Goal: Navigation & Orientation: Find specific page/section

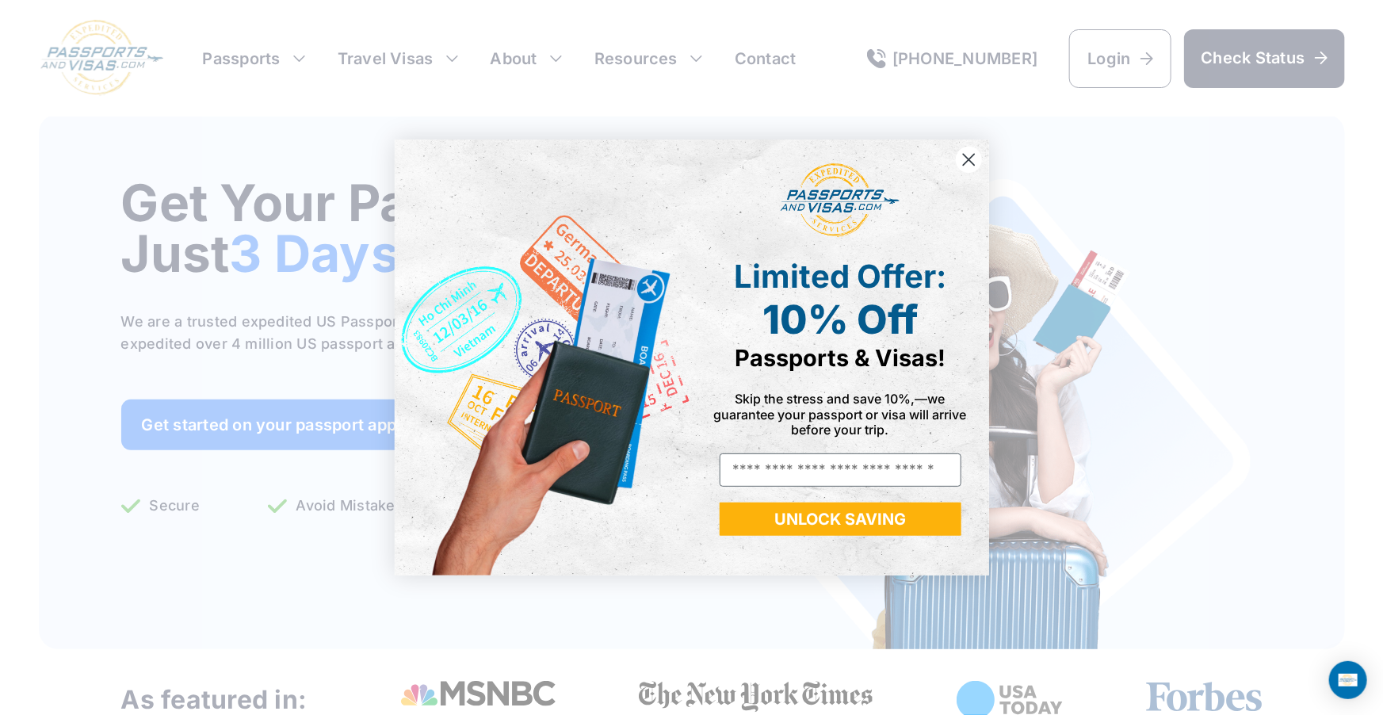
click at [969, 159] on icon "Close dialog" at bounding box center [968, 159] width 11 height 11
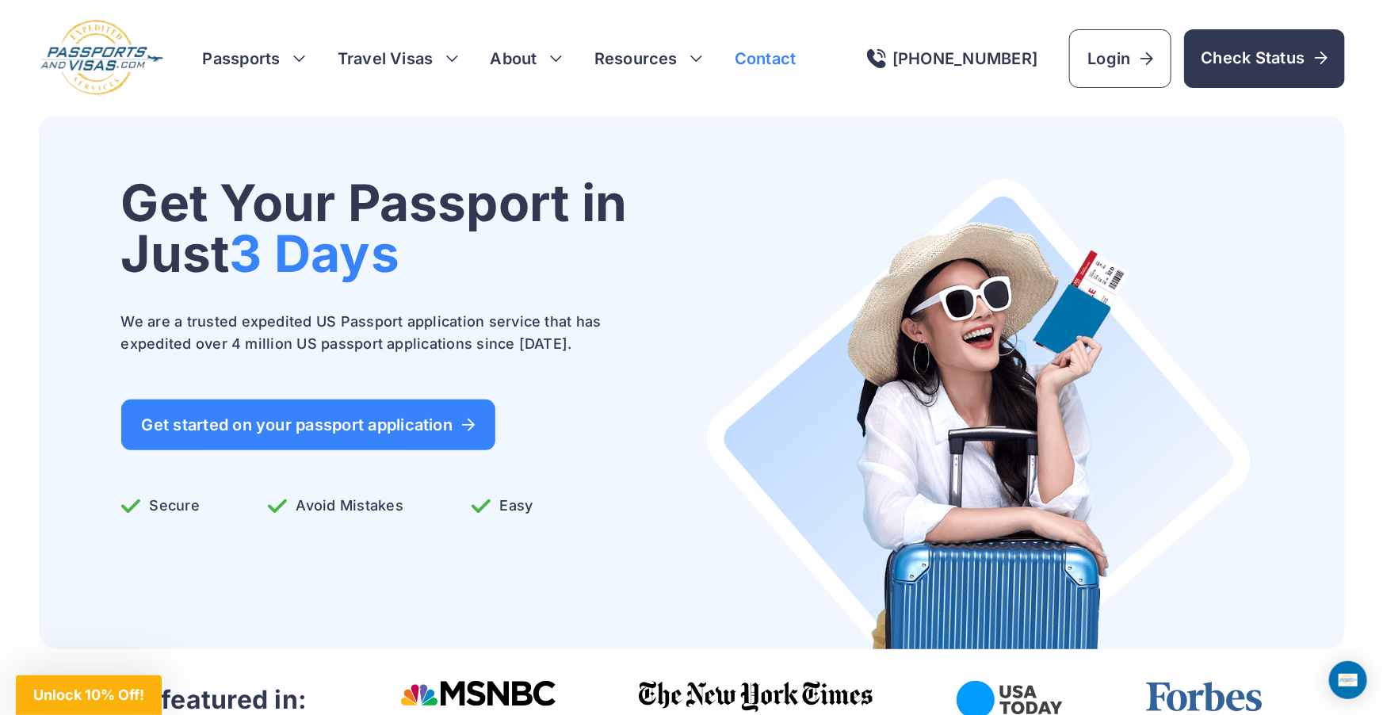
click at [775, 63] on link "Contact" at bounding box center [766, 59] width 62 height 22
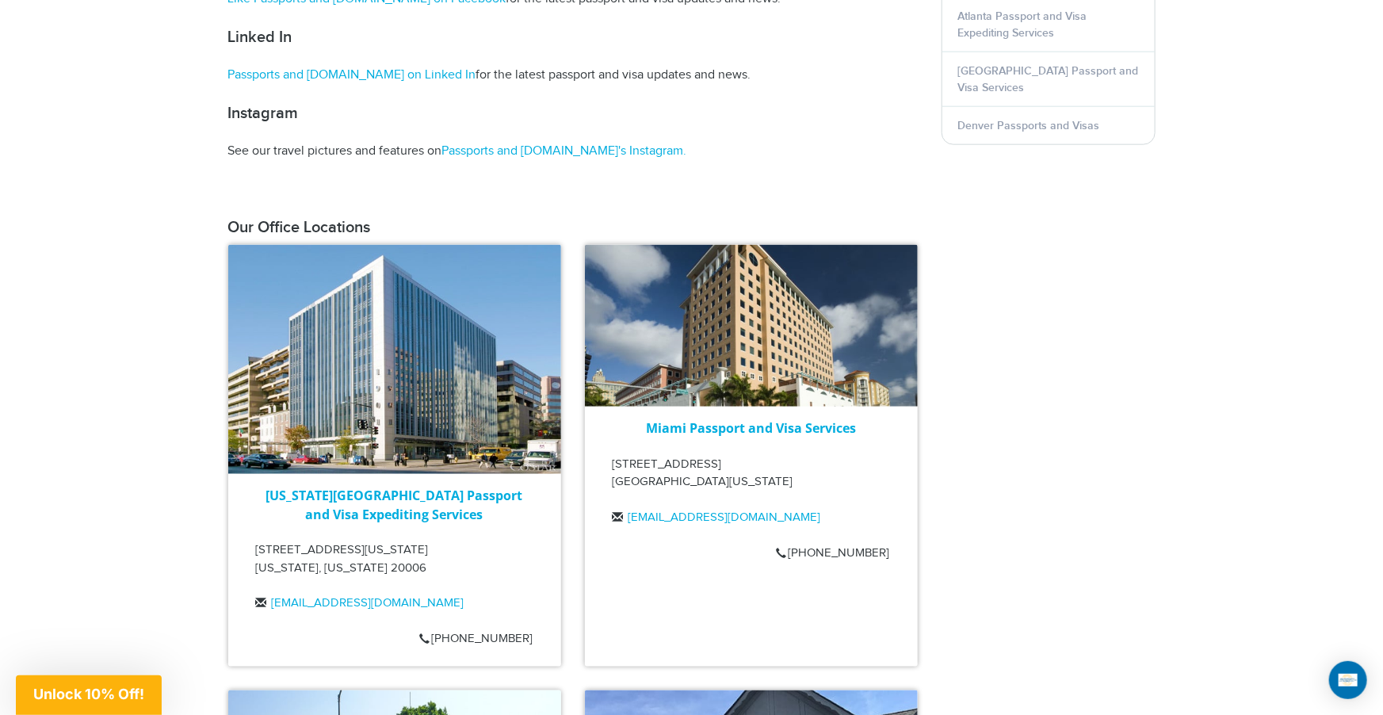
scroll to position [597, 0]
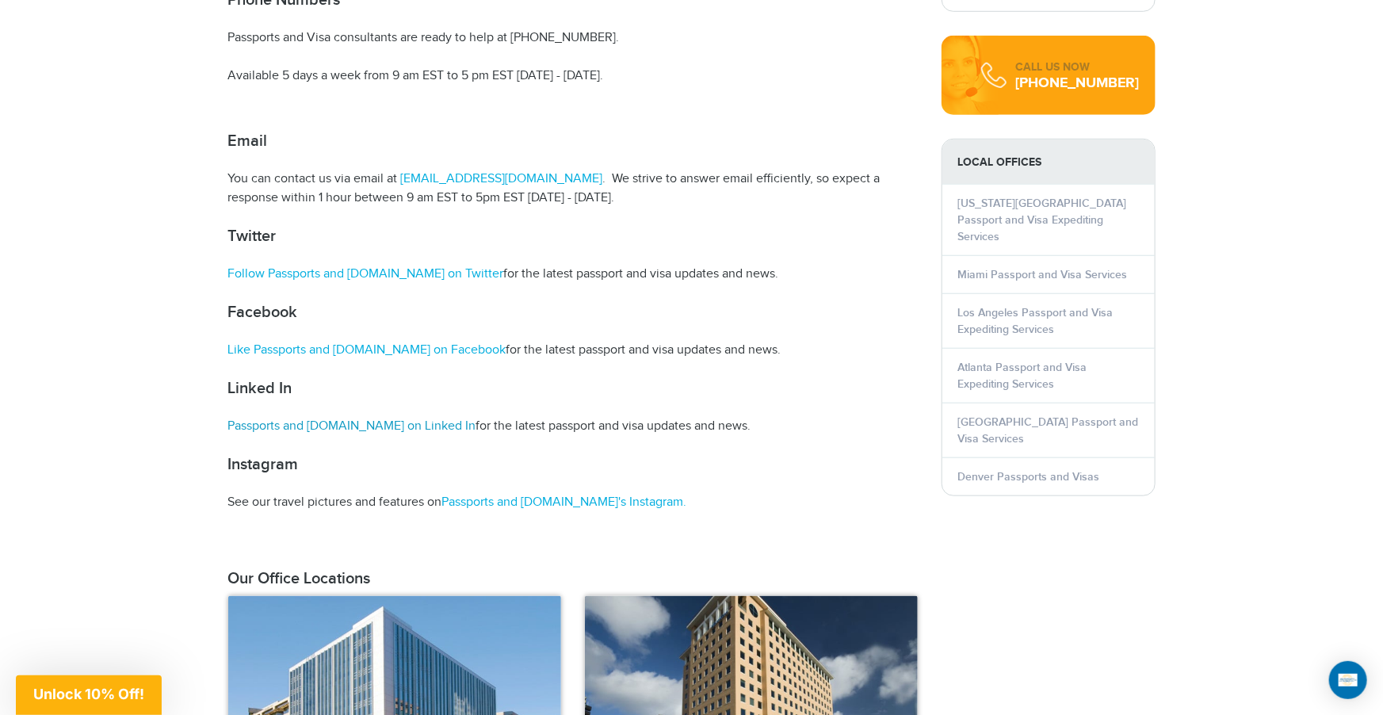
click at [376, 426] on link "Passports and [DOMAIN_NAME] on Linked In" at bounding box center [352, 426] width 248 height 15
click at [392, 348] on link "Like Passports and [DOMAIN_NAME] on Facebook" at bounding box center [367, 349] width 278 height 15
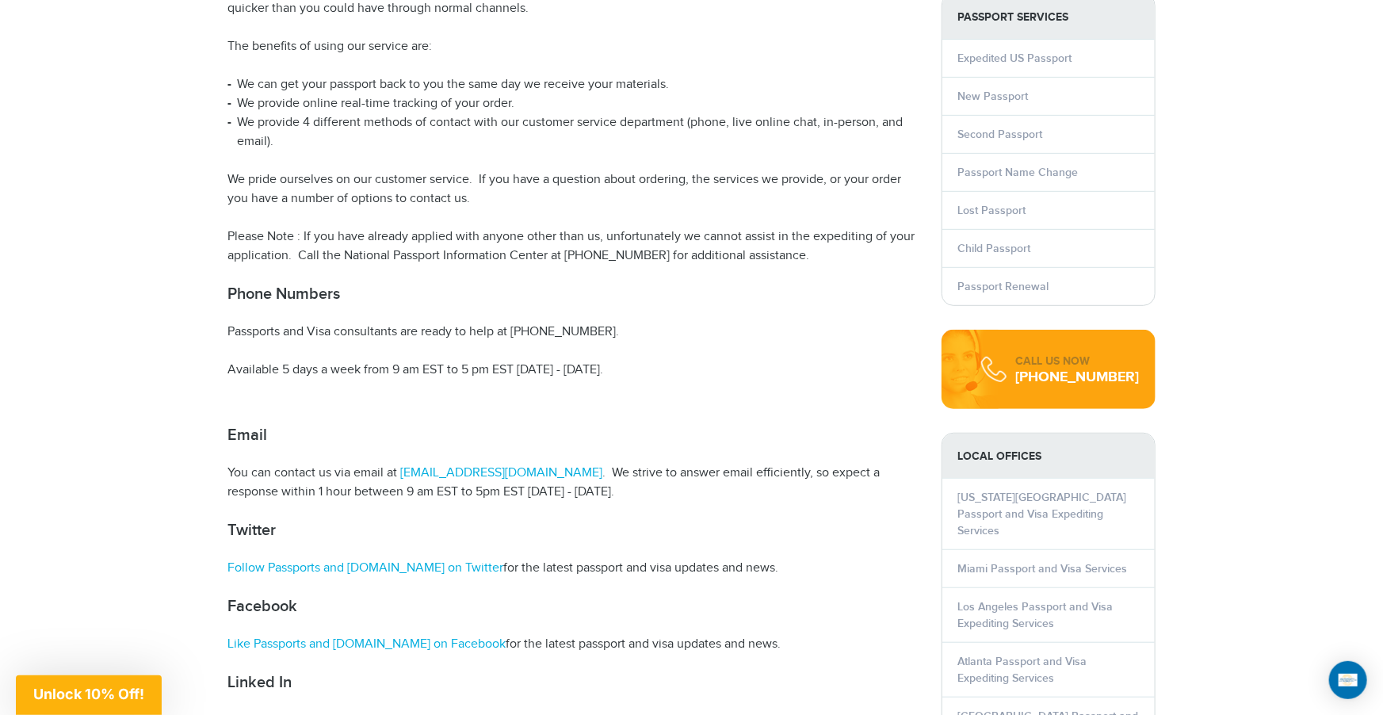
scroll to position [464, 0]
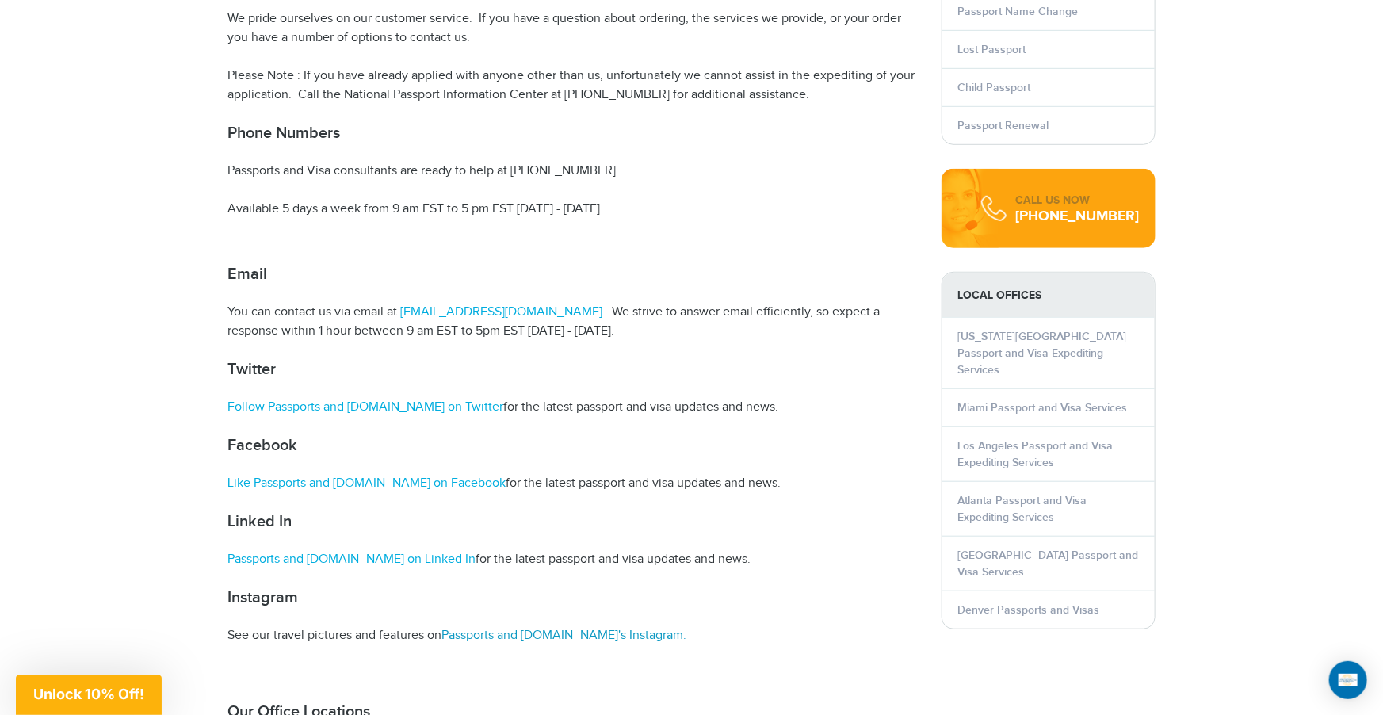
click at [505, 637] on link "Passports and Visas.com's Instagram." at bounding box center [564, 635] width 245 height 15
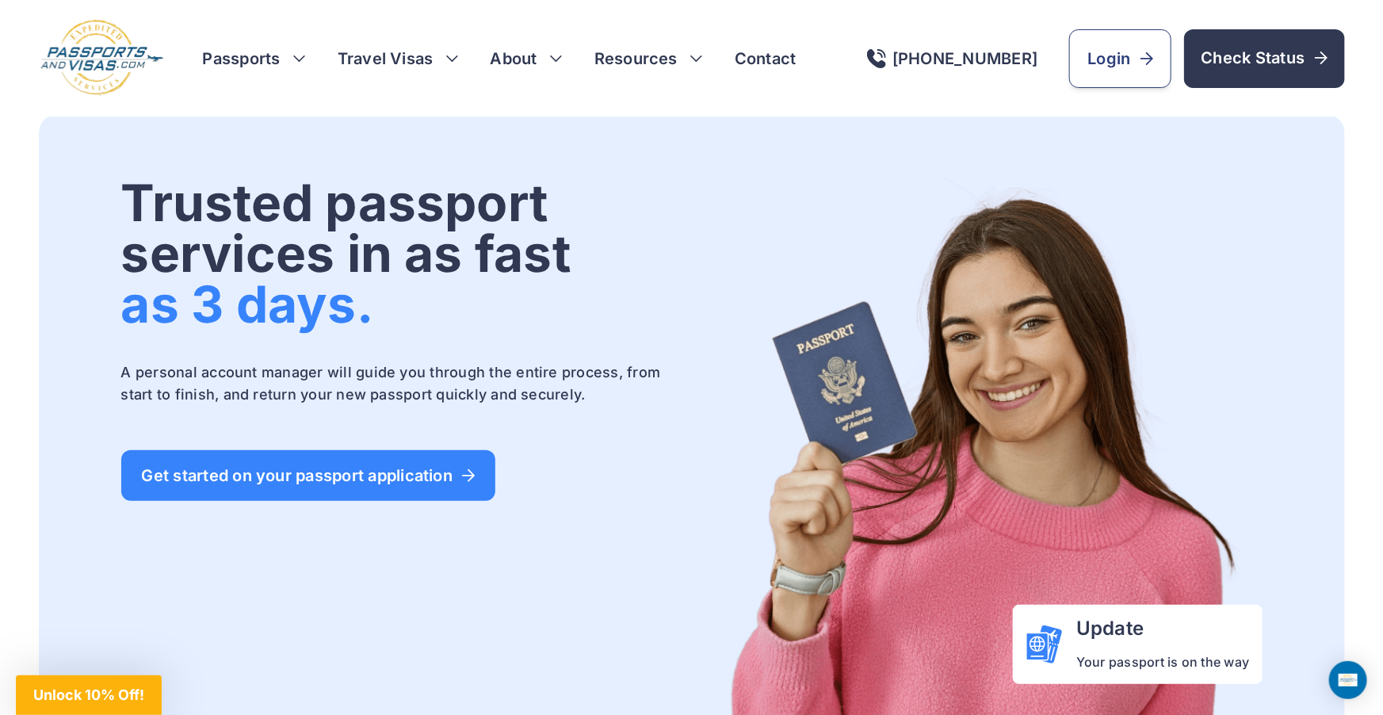
click at [1114, 59] on span "Login" at bounding box center [1120, 59] width 65 height 22
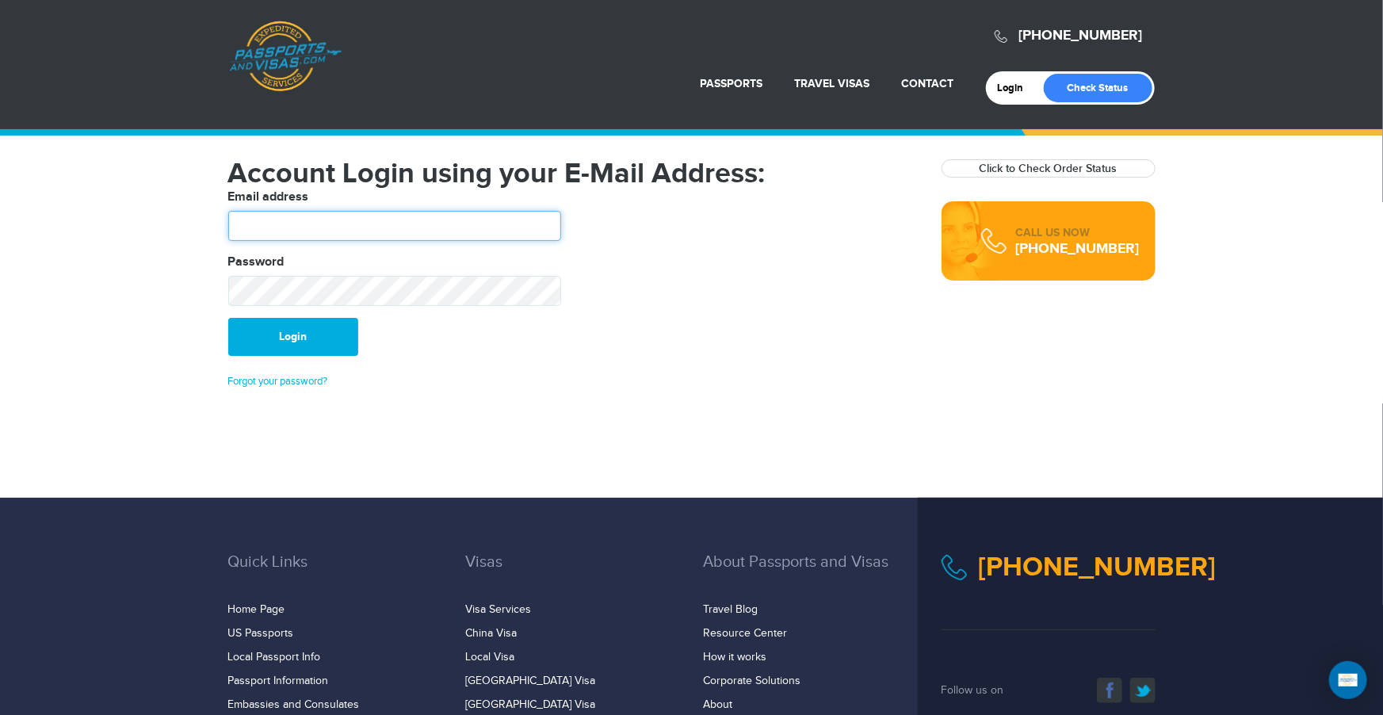
click at [430, 212] on input "text" at bounding box center [394, 226] width 333 height 30
type input "**********"
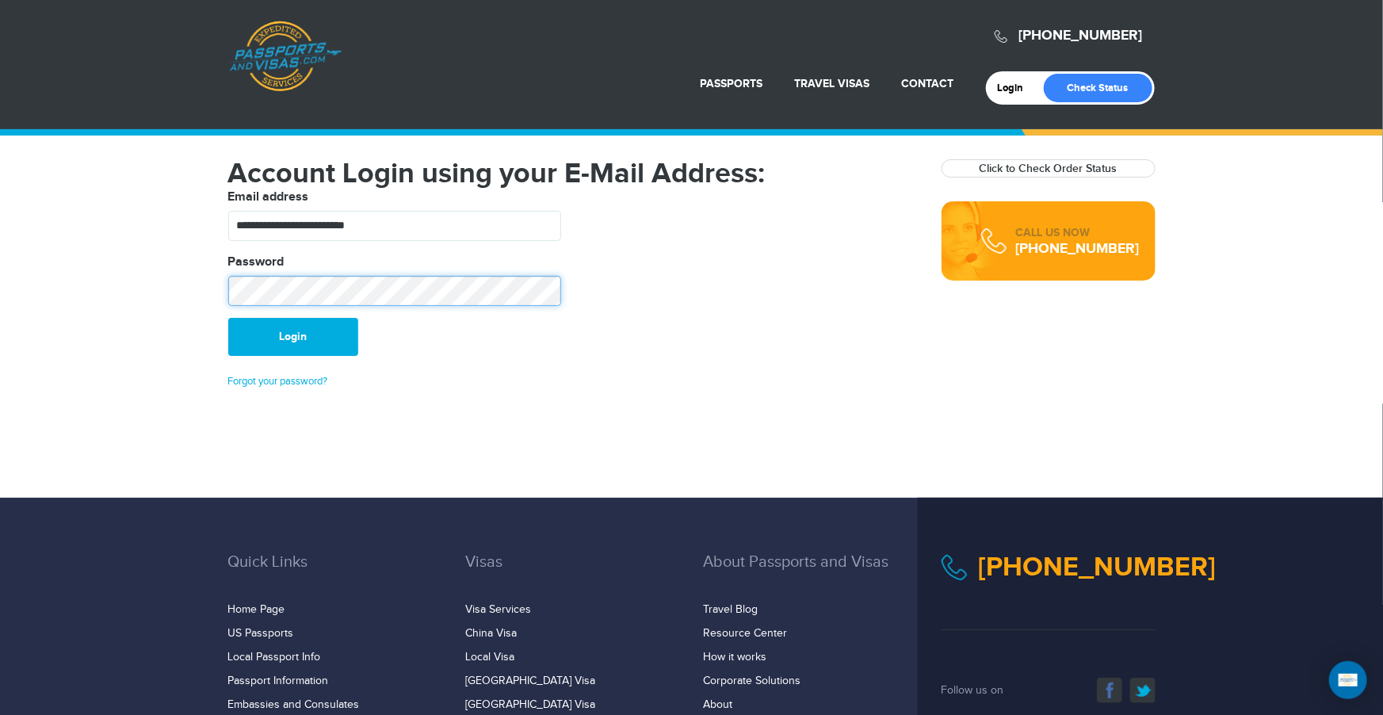
click at [228, 318] on button "Login" at bounding box center [293, 337] width 130 height 38
